Goal: Find specific page/section: Find specific page/section

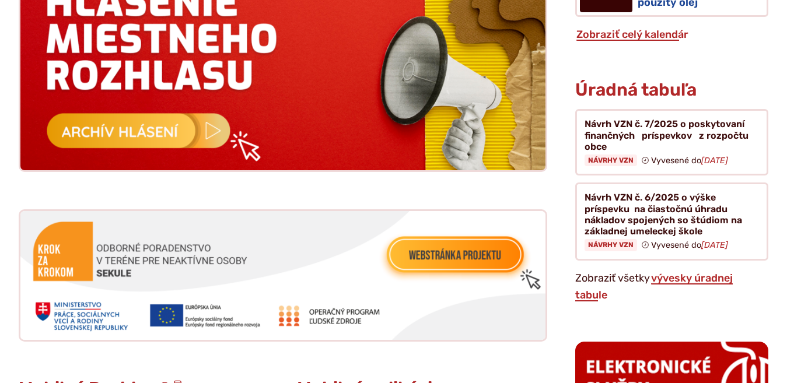
scroll to position [1246, 0]
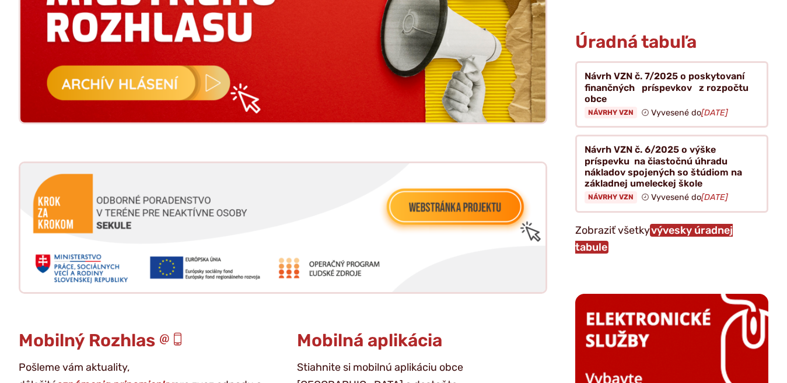
click at [683, 224] on link "vývesky úradnej tabule" at bounding box center [654, 239] width 158 height 30
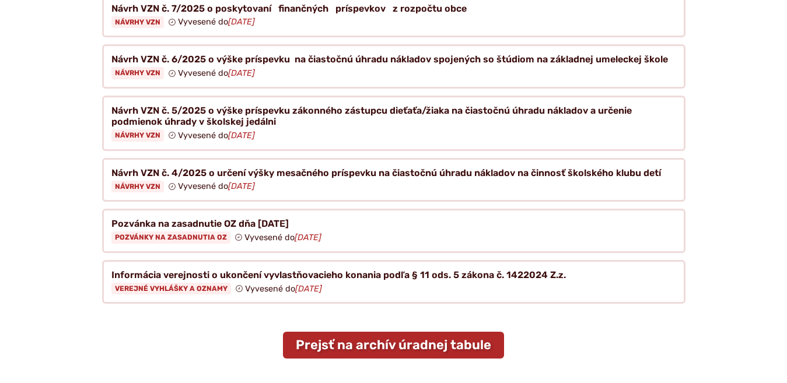
scroll to position [239, 0]
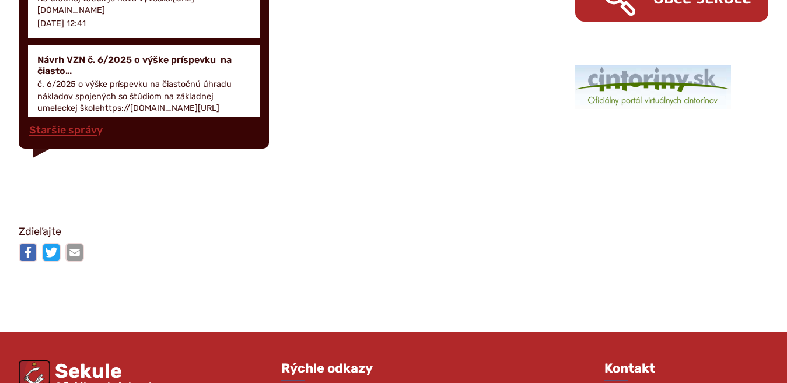
scroll to position [1821, 0]
